Goal: Information Seeking & Learning: Learn about a topic

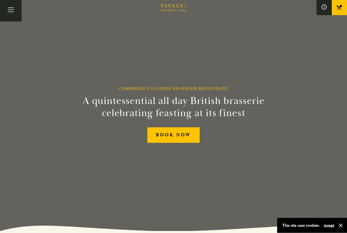
click at [1, 12] on button "Toggle navigation" at bounding box center [11, 11] width 22 height 22
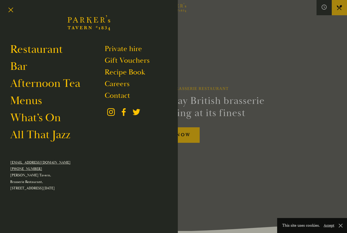
click at [43, 116] on link "What’s On" at bounding box center [35, 118] width 51 height 14
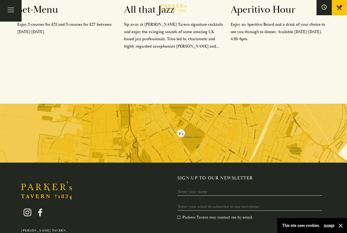
scroll to position [343, 0]
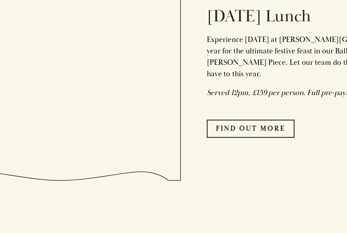
scroll to position [658, 0]
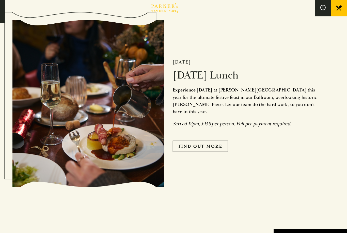
click at [183, 144] on link "Find Out More" at bounding box center [207, 139] width 53 height 11
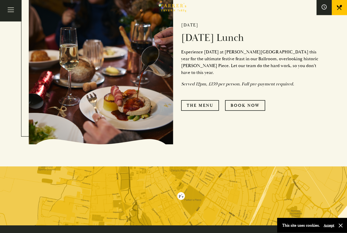
scroll to position [274, 0]
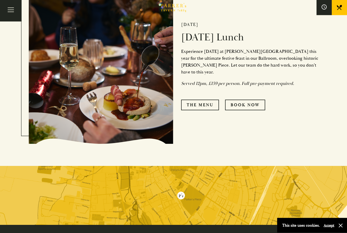
click at [196, 111] on link "The Menu" at bounding box center [200, 105] width 38 height 11
